Goal: Task Accomplishment & Management: Complete application form

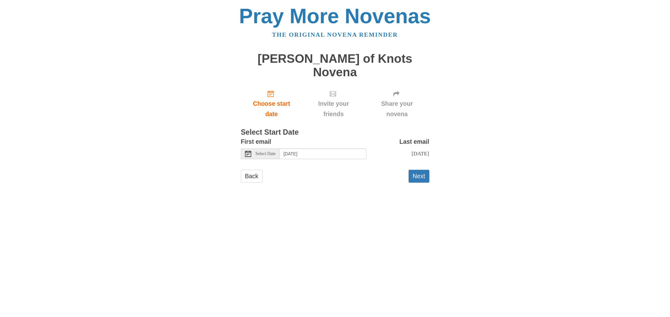
click at [247, 151] on use at bounding box center [248, 154] width 6 height 6
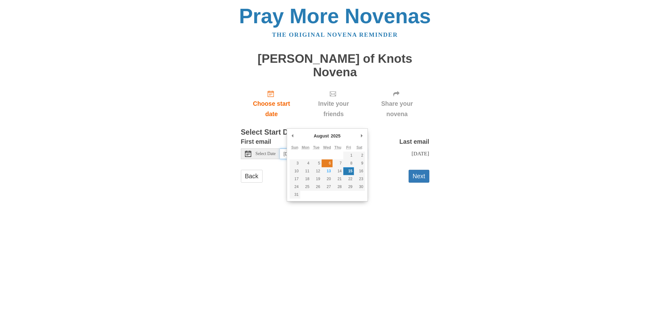
type input "[DATE]"
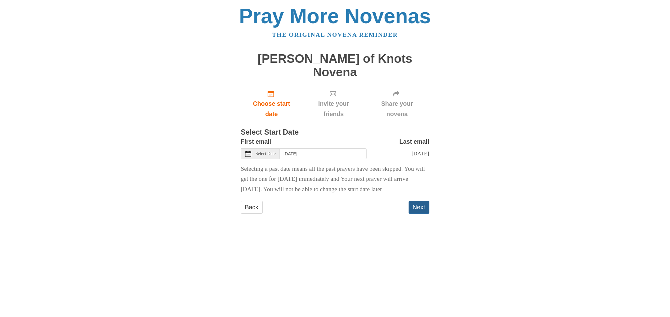
click at [418, 201] on button "Next" at bounding box center [419, 207] width 21 height 13
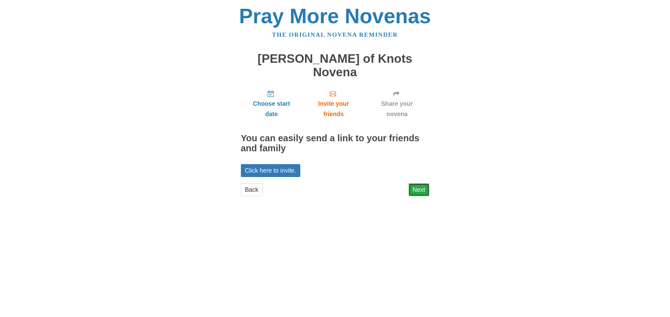
click at [419, 183] on link "Next" at bounding box center [419, 189] width 21 height 13
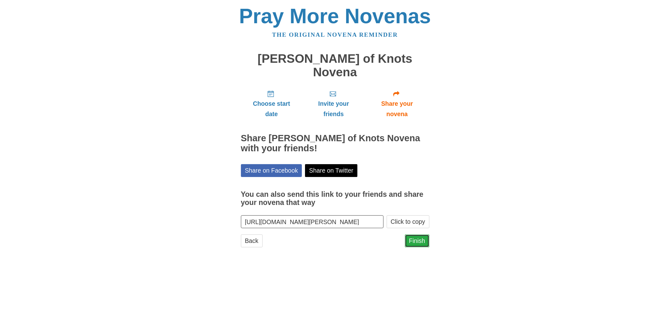
click at [416, 235] on link "Finish" at bounding box center [417, 241] width 25 height 13
